Goal: Task Accomplishment & Management: Use online tool/utility

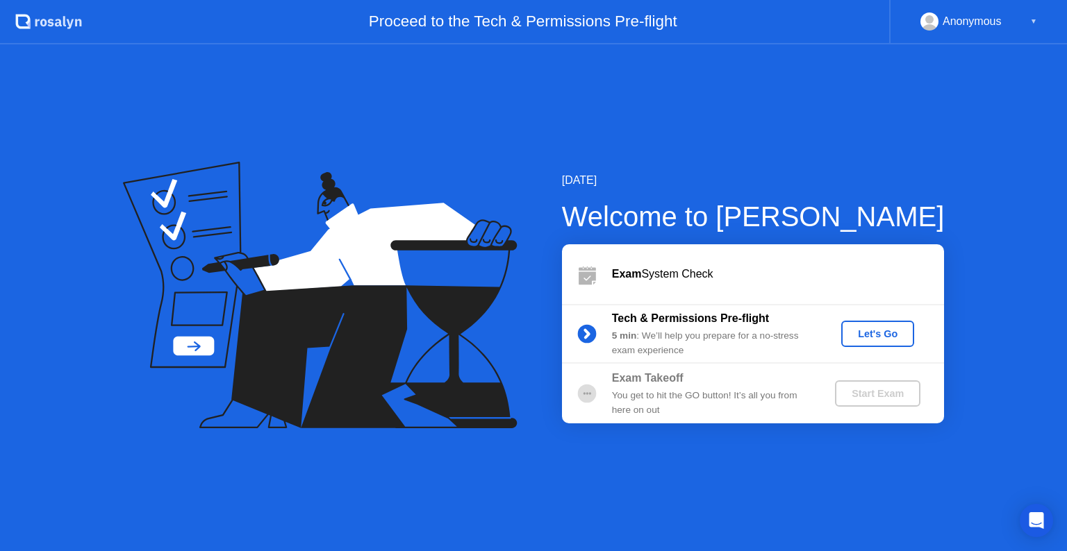
click at [879, 328] on div "Let's Go" at bounding box center [877, 333] width 62 height 11
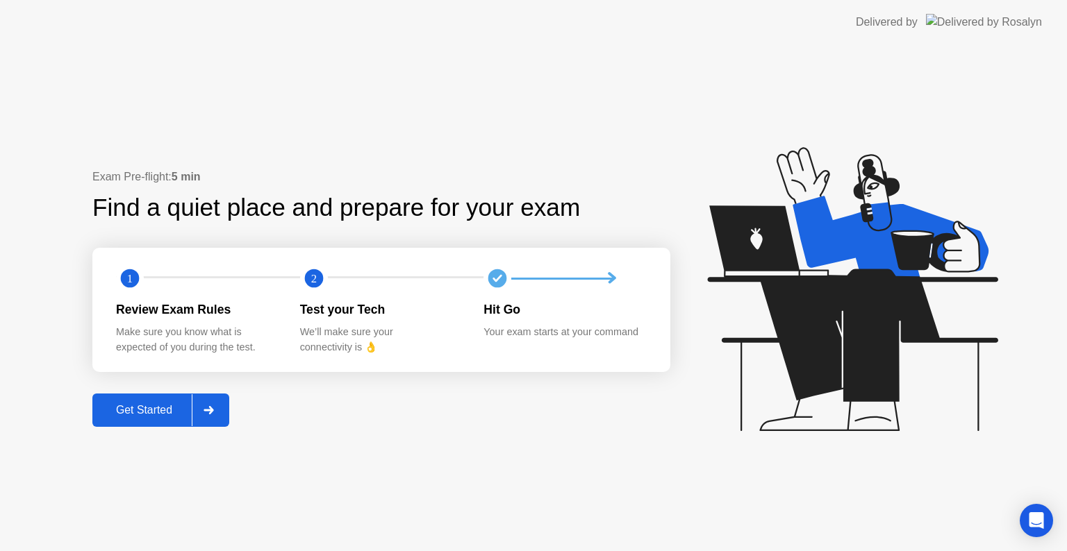
click at [142, 422] on button "Get Started" at bounding box center [160, 410] width 137 height 33
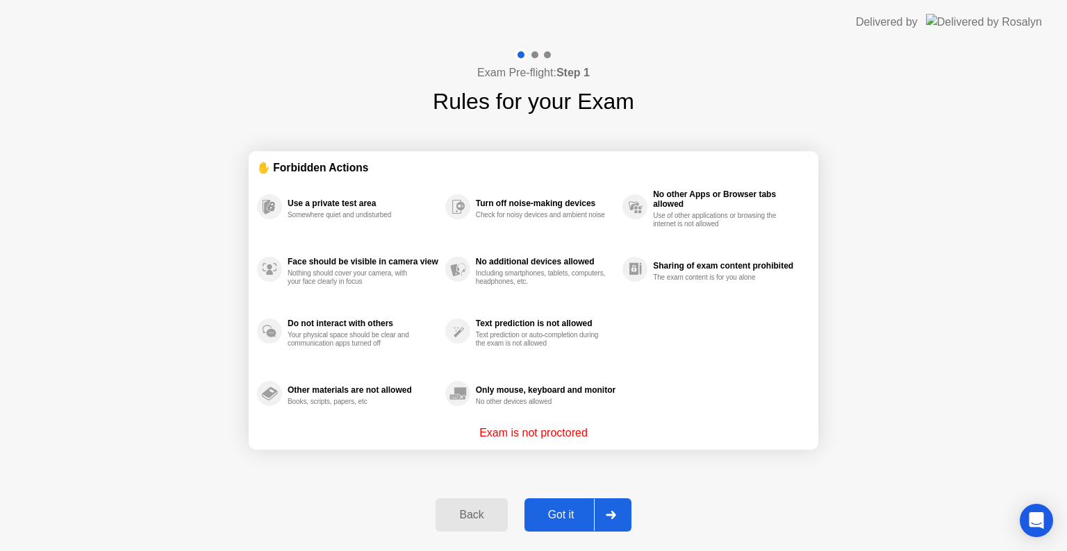
click at [569, 504] on button "Got it" at bounding box center [577, 515] width 107 height 33
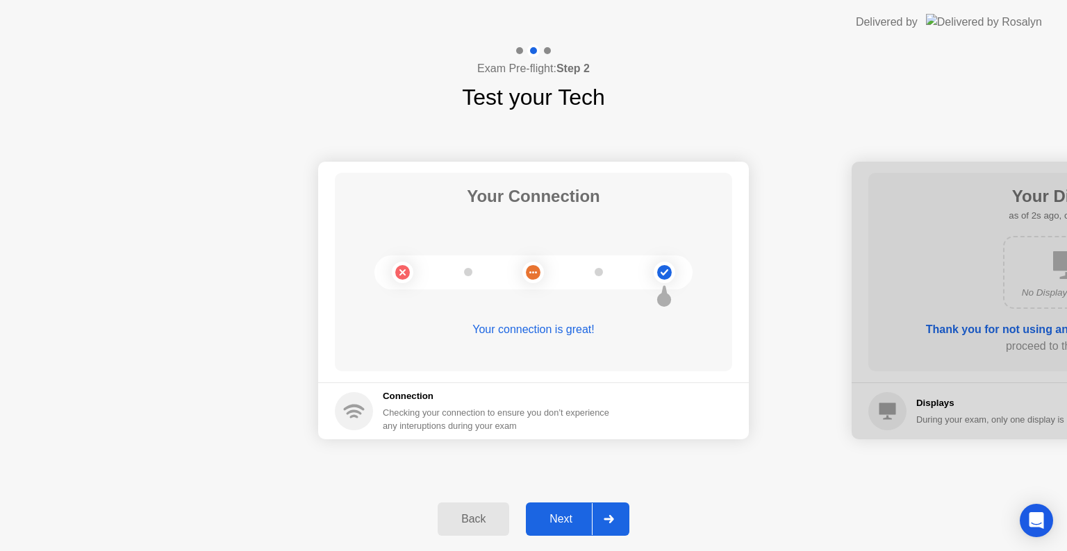
click at [578, 513] on div "Next" at bounding box center [561, 519] width 62 height 12
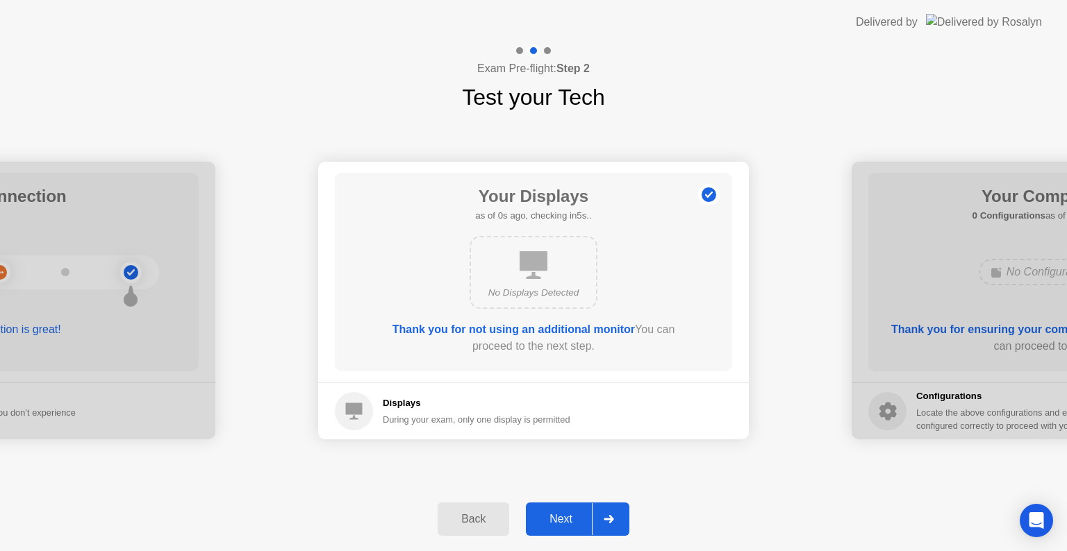
click at [578, 513] on div "Next" at bounding box center [561, 519] width 62 height 12
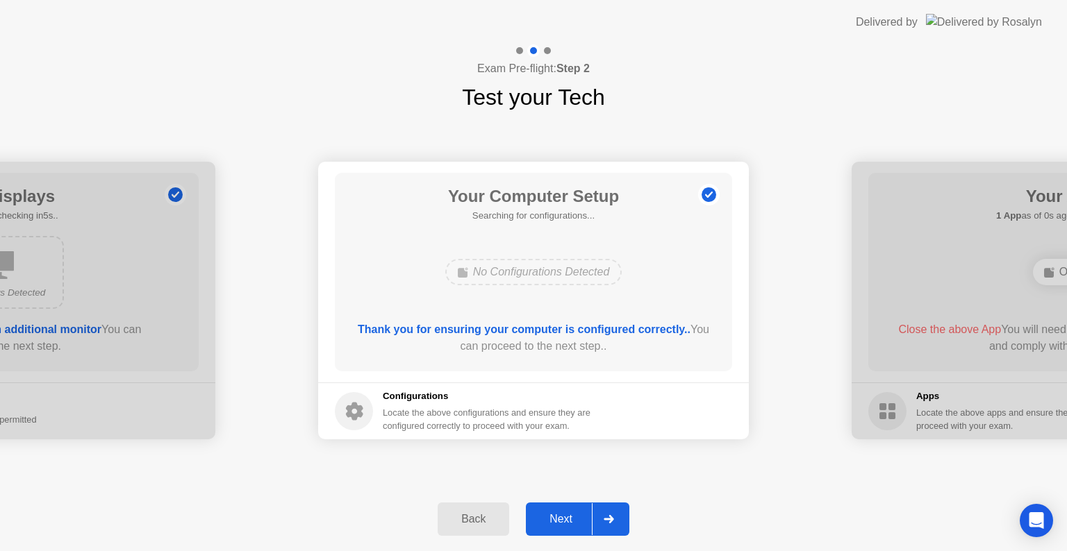
click at [578, 513] on div "Next" at bounding box center [561, 519] width 62 height 12
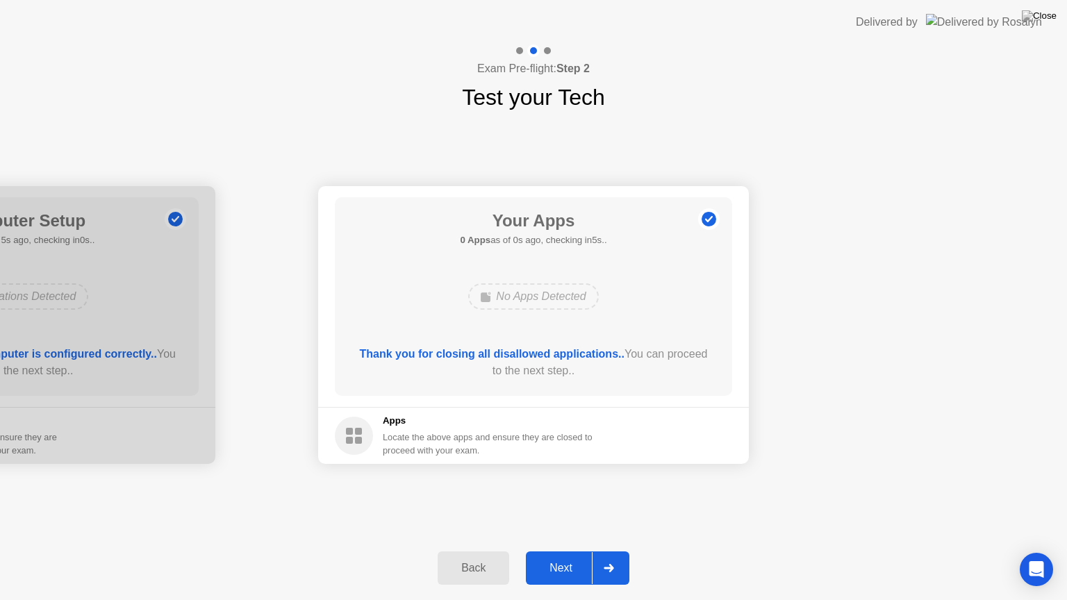
click at [564, 551] on div "Next" at bounding box center [561, 568] width 62 height 12
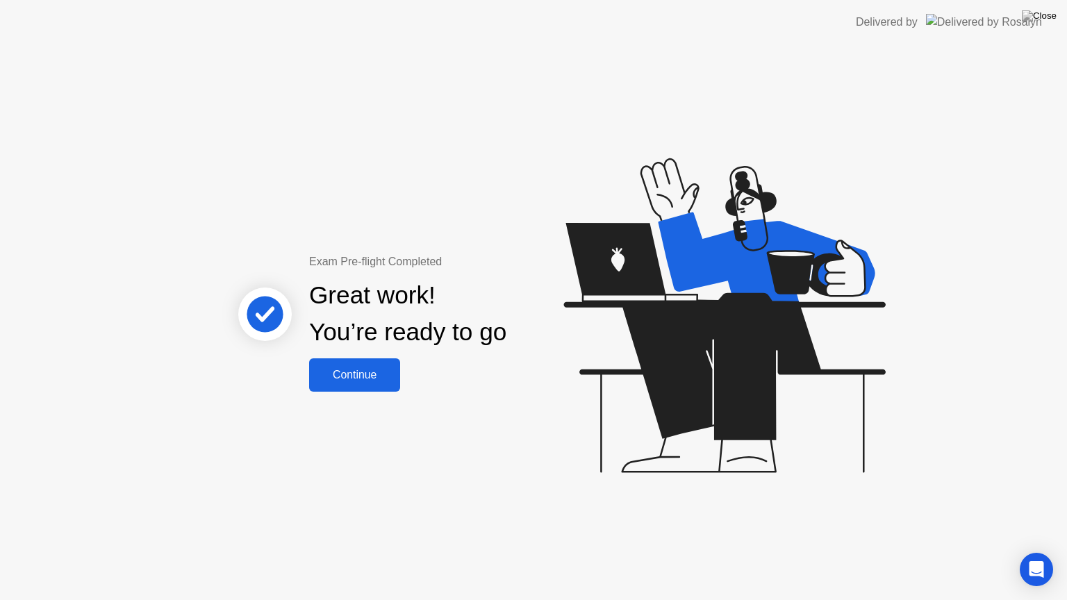
click at [387, 373] on div "Continue" at bounding box center [354, 375] width 83 height 12
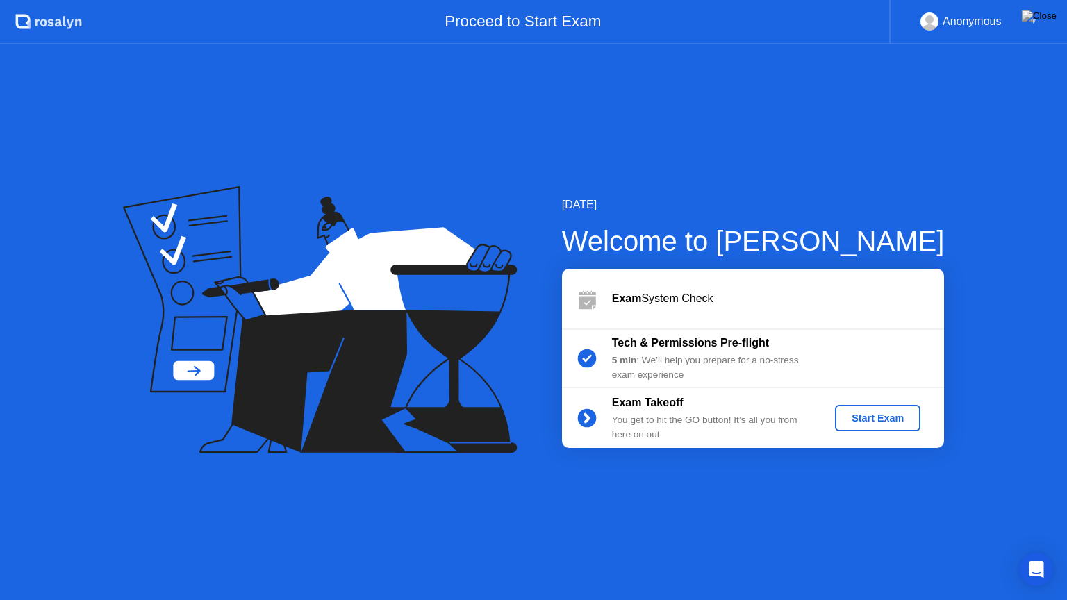
click at [871, 406] on button "Start Exam" at bounding box center [877, 418] width 85 height 26
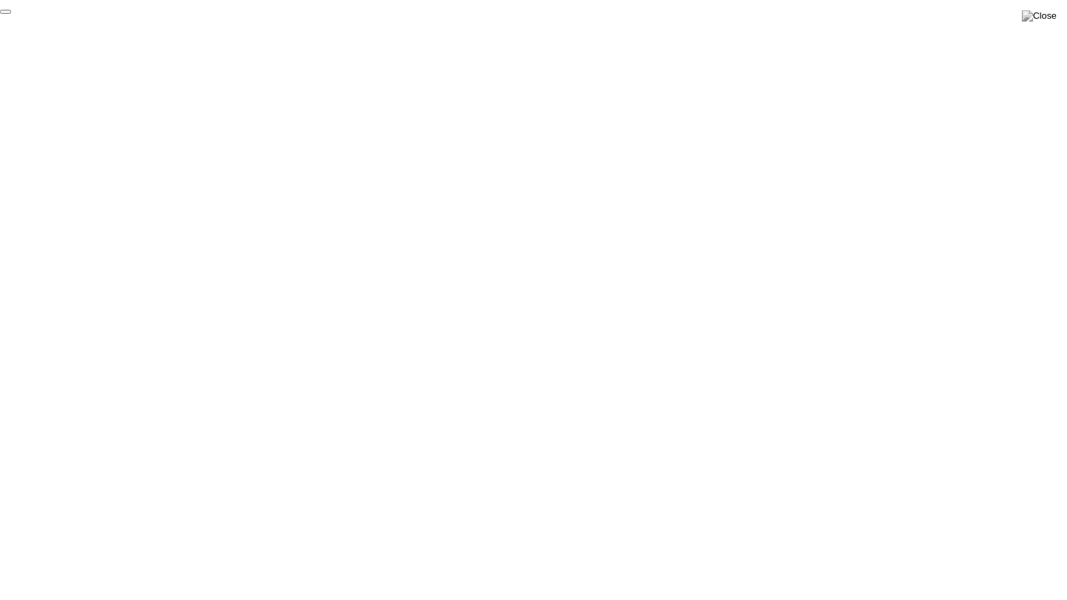
click div "End Proctoring Session"
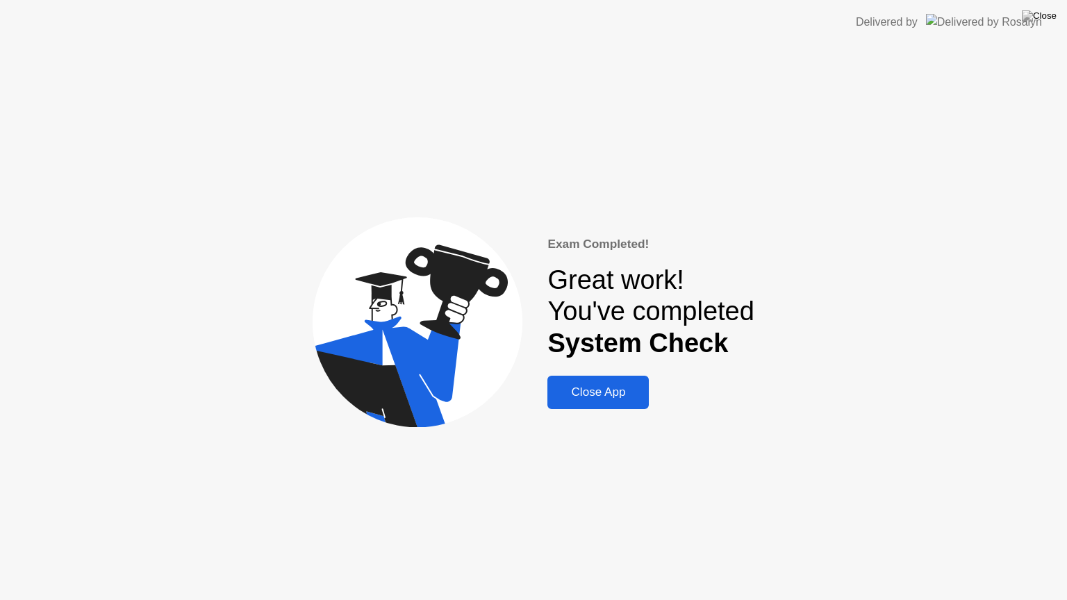
click at [600, 396] on div "Close App" at bounding box center [597, 392] width 93 height 14
